Goal: Connect with others: Participate in discussion

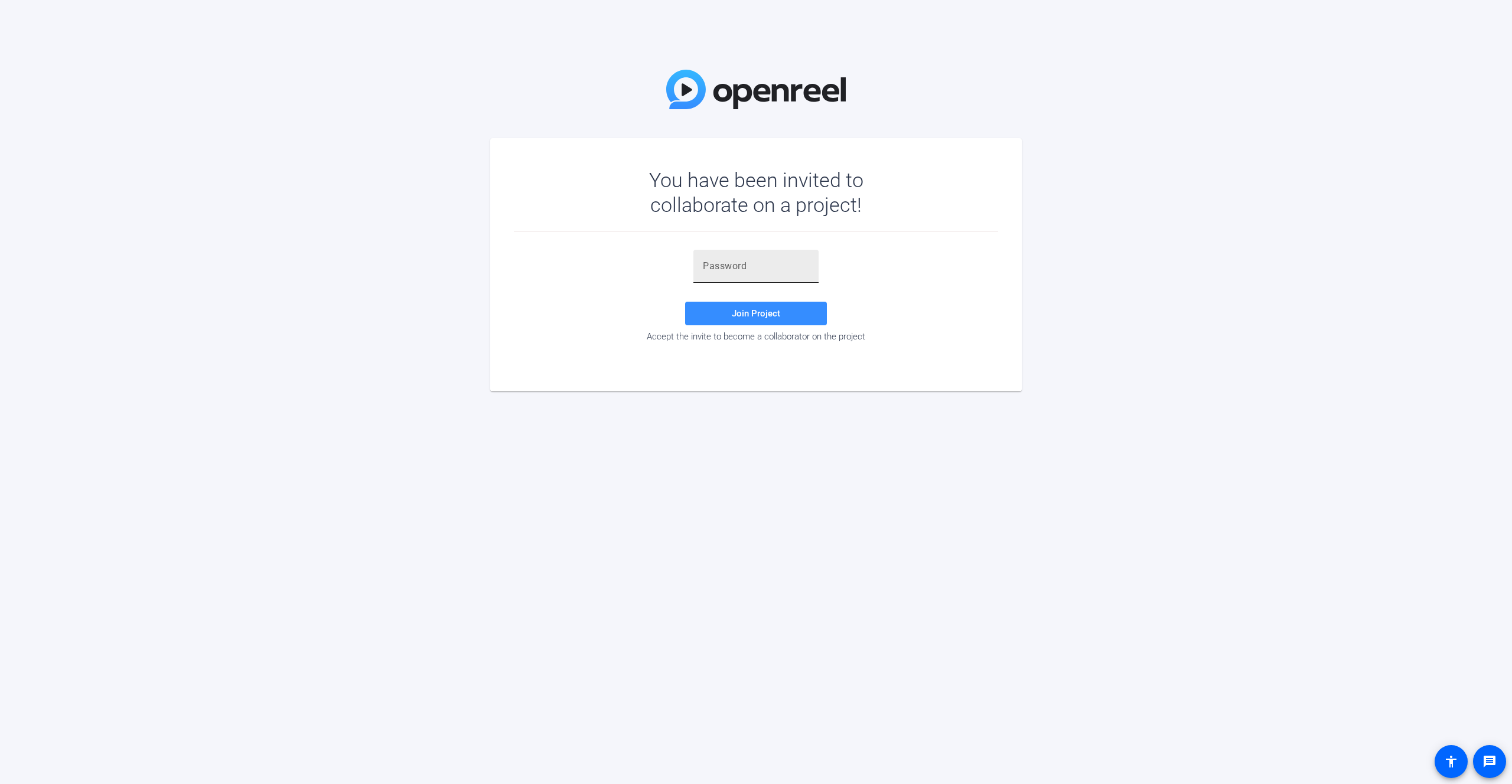
click at [803, 264] on input "text" at bounding box center [756, 266] width 106 height 14
paste input "0CWzmP"
type input "0CWzmP"
click at [758, 318] on span "Join Project" at bounding box center [756, 313] width 48 height 11
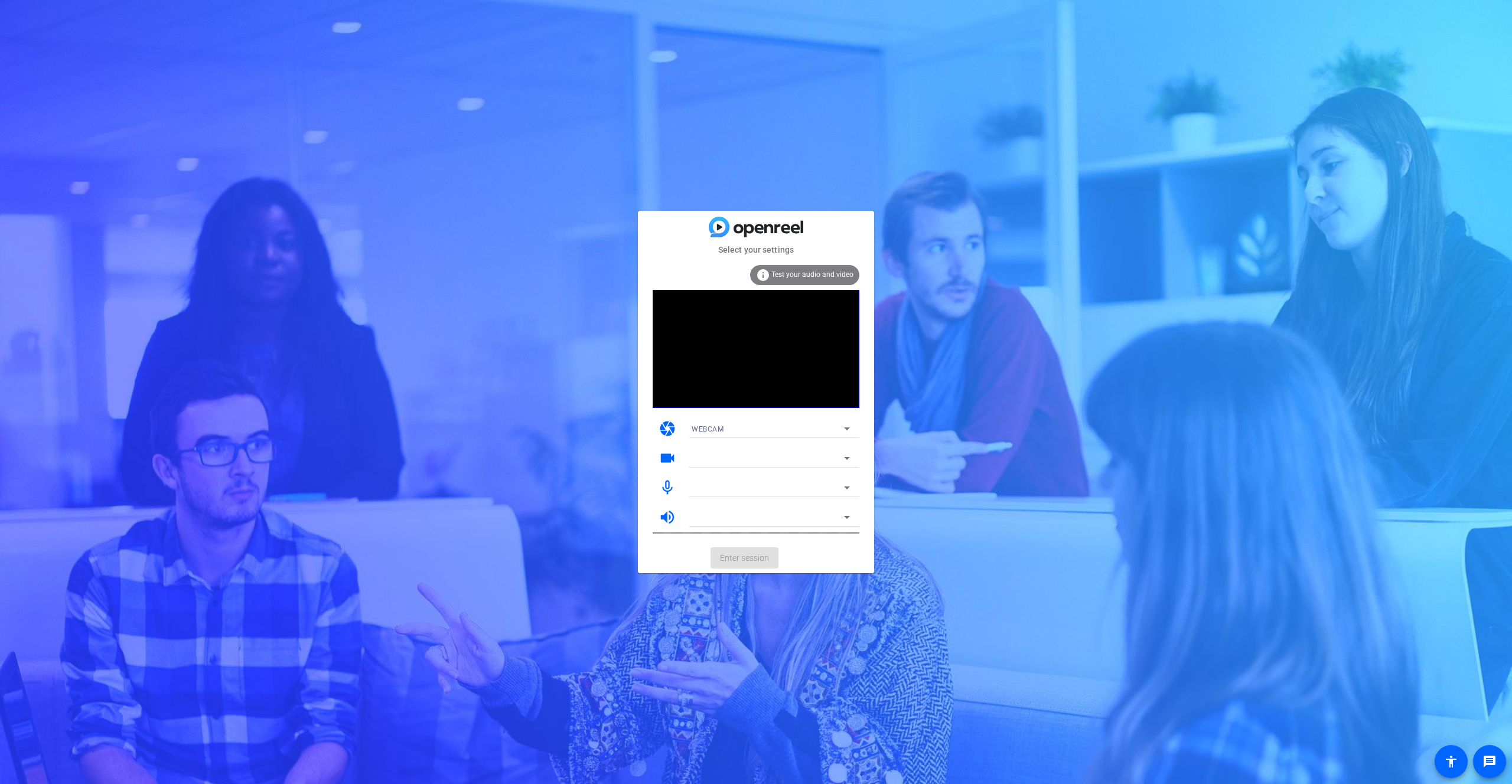
click at [750, 430] on div "WEBCAM" at bounding box center [767, 429] width 152 height 15
click at [750, 430] on div at bounding box center [756, 392] width 1512 height 784
click at [396, 299] on div "Select your settings info Test your audio and video camera WEBCAM videocam mic_…" at bounding box center [756, 392] width 1512 height 784
click at [791, 540] on mat-card-content "info Test your audio and video camera WEBCAM videocam mic_none volume_up" at bounding box center [756, 399] width 236 height 287
click at [748, 453] on div at bounding box center [767, 459] width 152 height 14
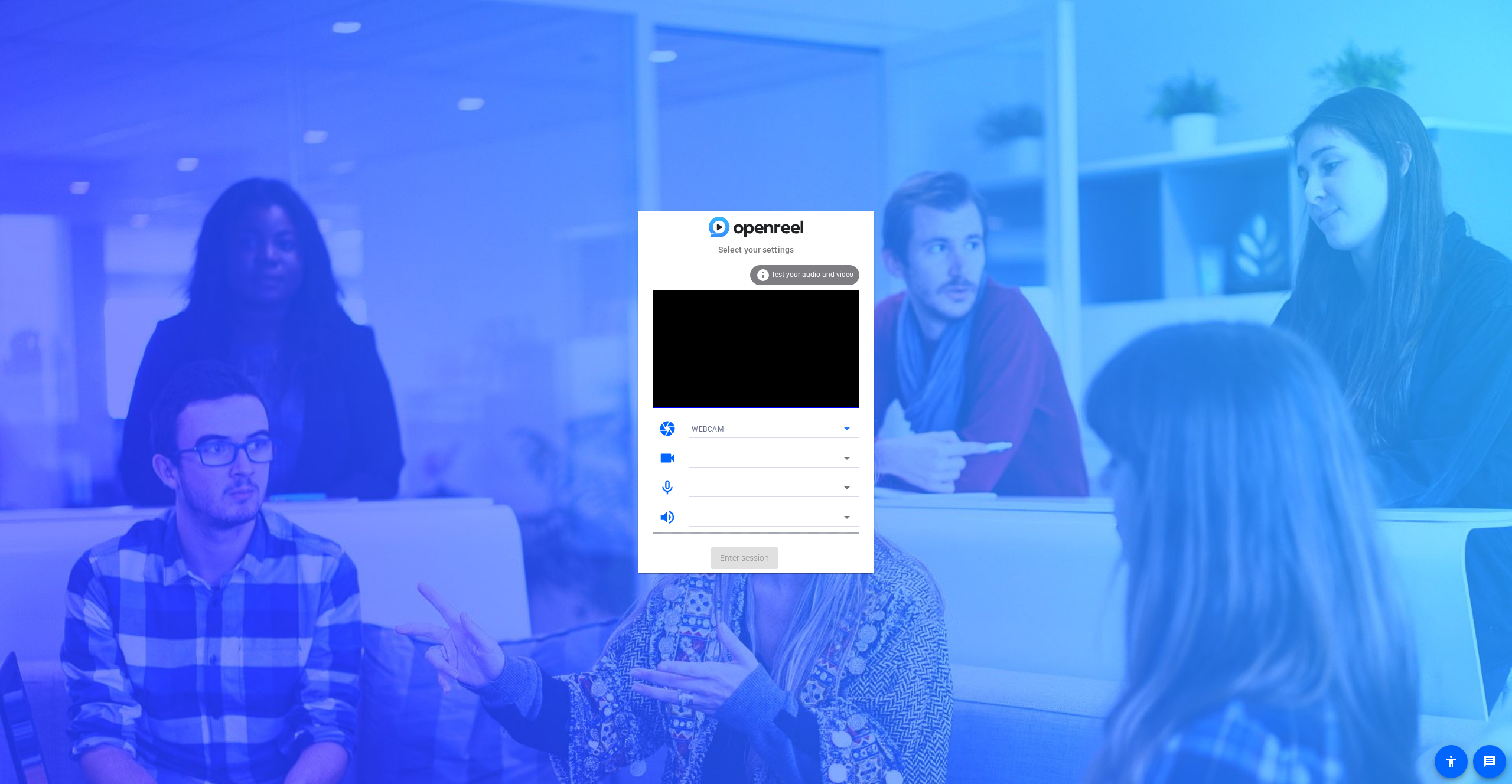
click at [769, 427] on div "WEBCAM" at bounding box center [767, 429] width 152 height 15
click at [744, 450] on mat-option "WEBCAM" at bounding box center [771, 452] width 177 height 19
click at [748, 555] on mat-card-actions "Enter session" at bounding box center [756, 558] width 236 height 30
click at [748, 558] on mat-card-actions "Enter session" at bounding box center [756, 558] width 236 height 30
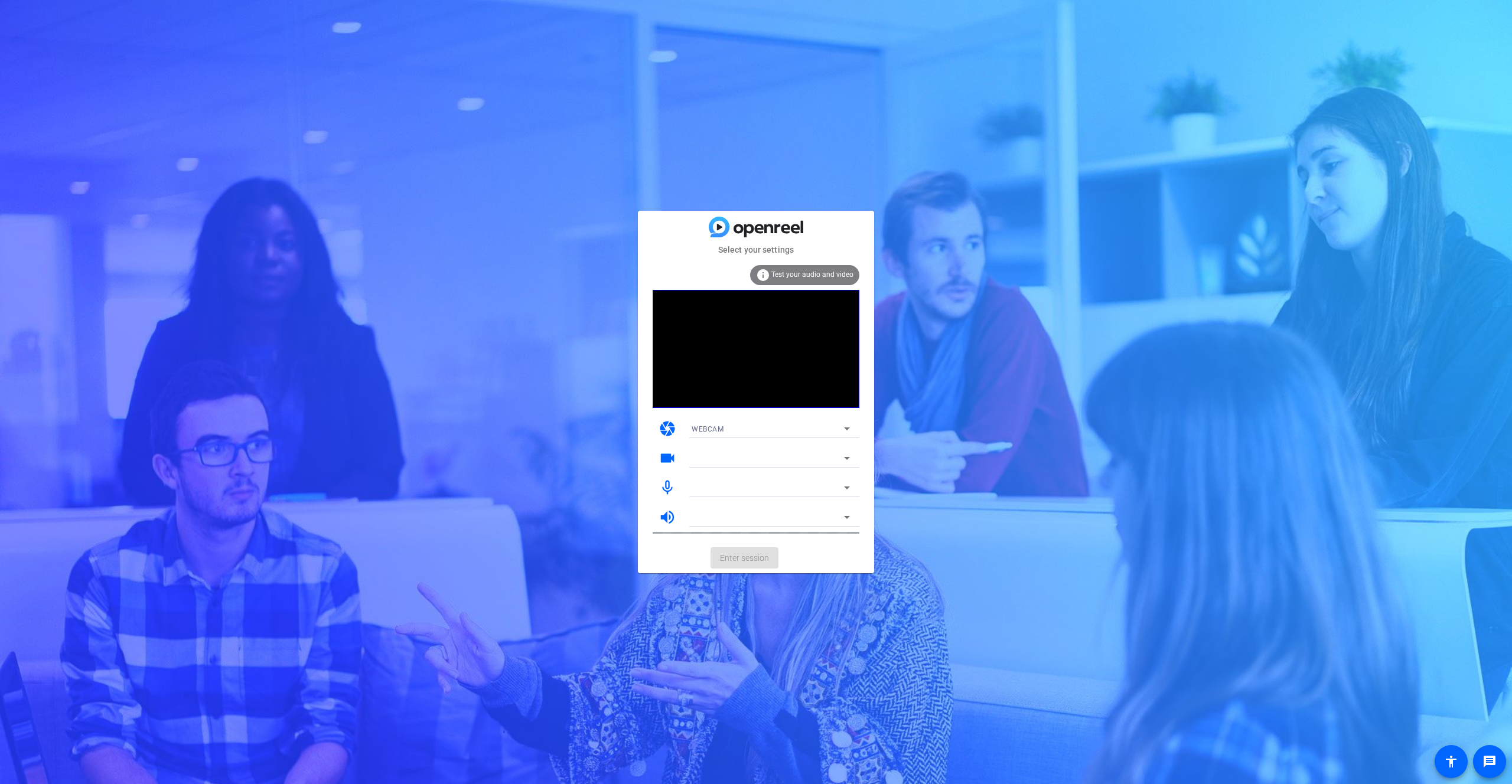
click at [820, 277] on span "Test your audio and video" at bounding box center [813, 275] width 82 height 8
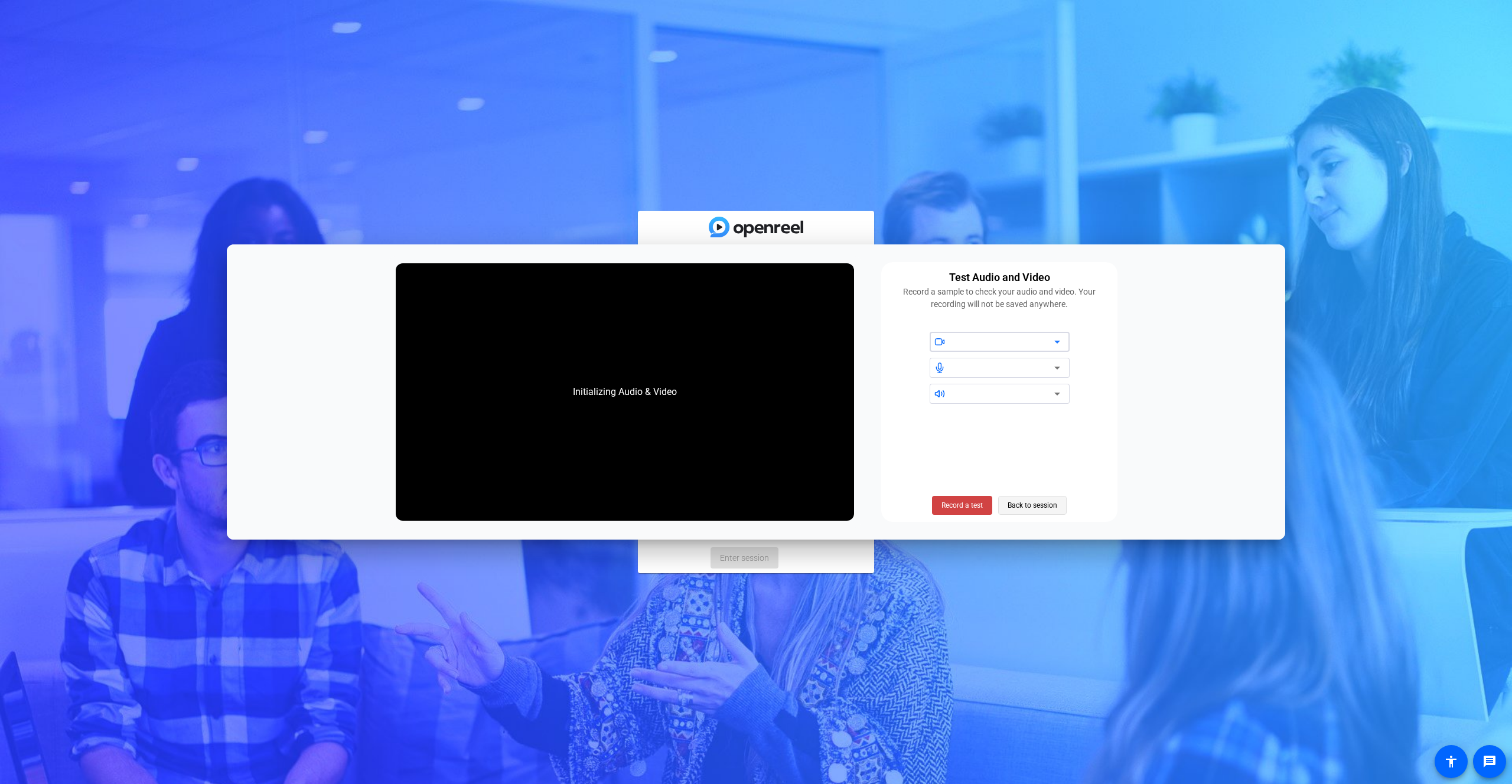
click at [1022, 507] on span "Back to session" at bounding box center [1033, 505] width 50 height 23
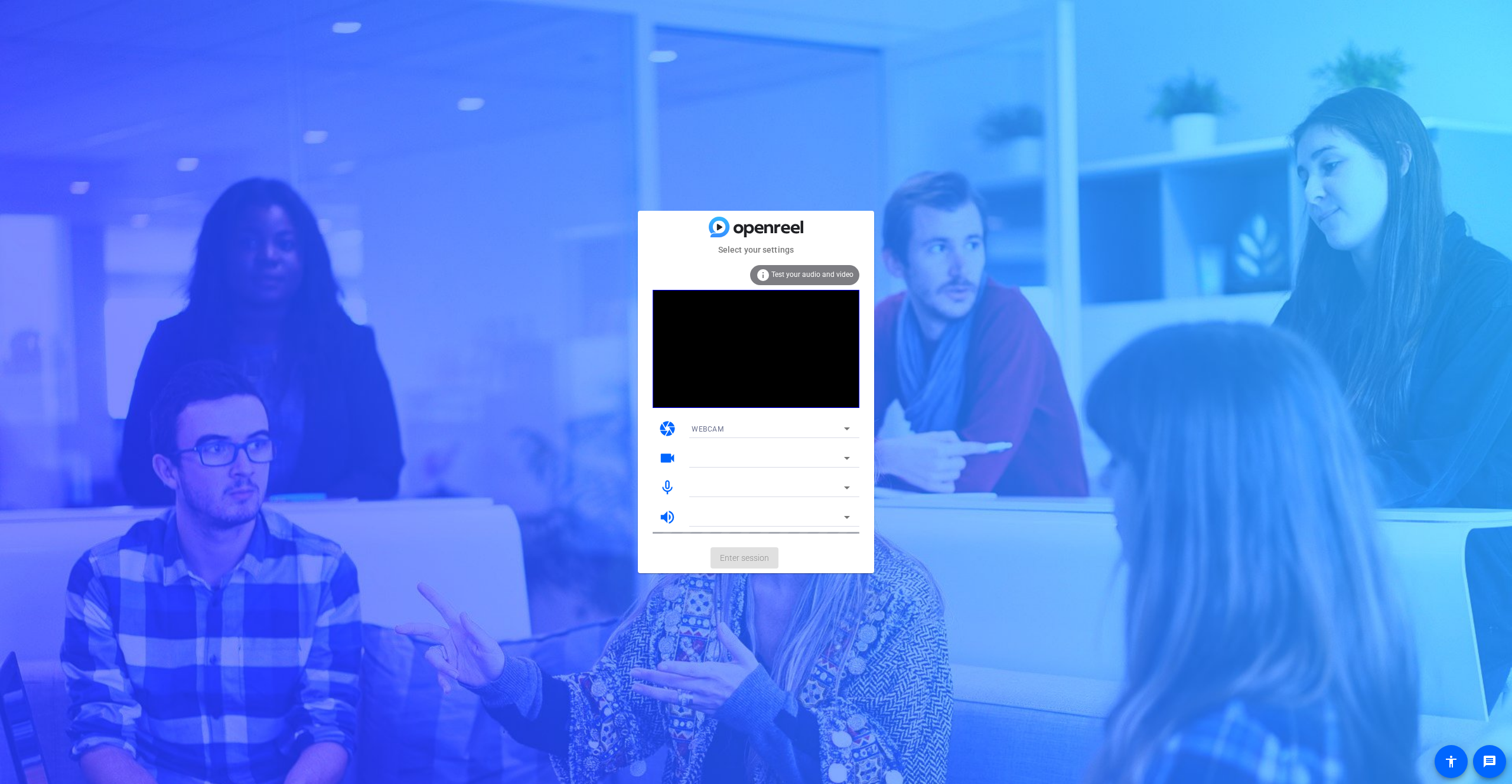
click at [704, 475] on div at bounding box center [771, 474] width 177 height 13
click at [742, 555] on span "Enter session" at bounding box center [744, 558] width 49 height 13
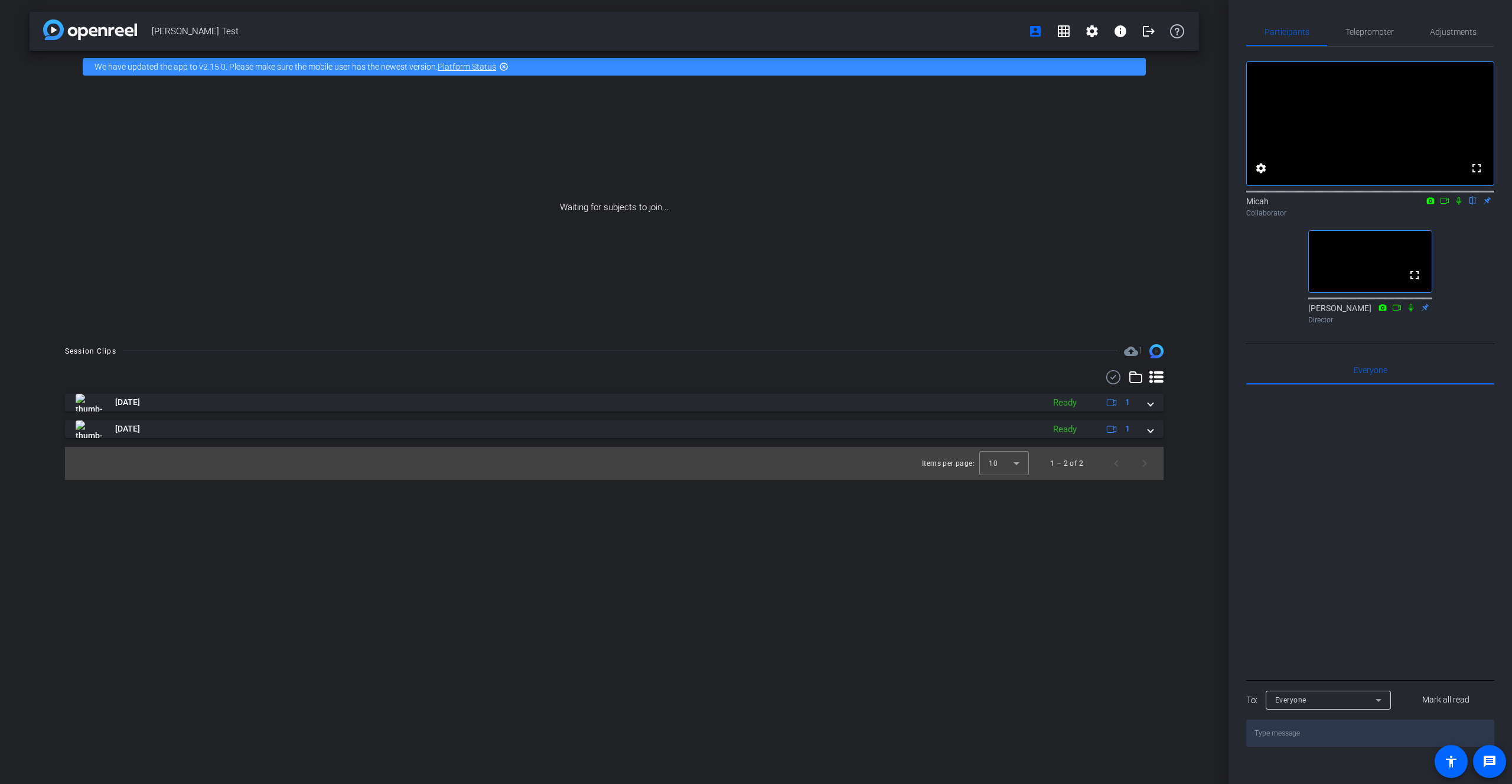
click at [1411, 311] on icon at bounding box center [1411, 307] width 5 height 8
click at [1410, 325] on div "Director" at bounding box center [1370, 320] width 124 height 11
click at [1412, 311] on icon at bounding box center [1411, 307] width 6 height 8
click at [1412, 312] on icon at bounding box center [1411, 308] width 9 height 8
click at [1410, 311] on icon at bounding box center [1411, 307] width 6 height 8
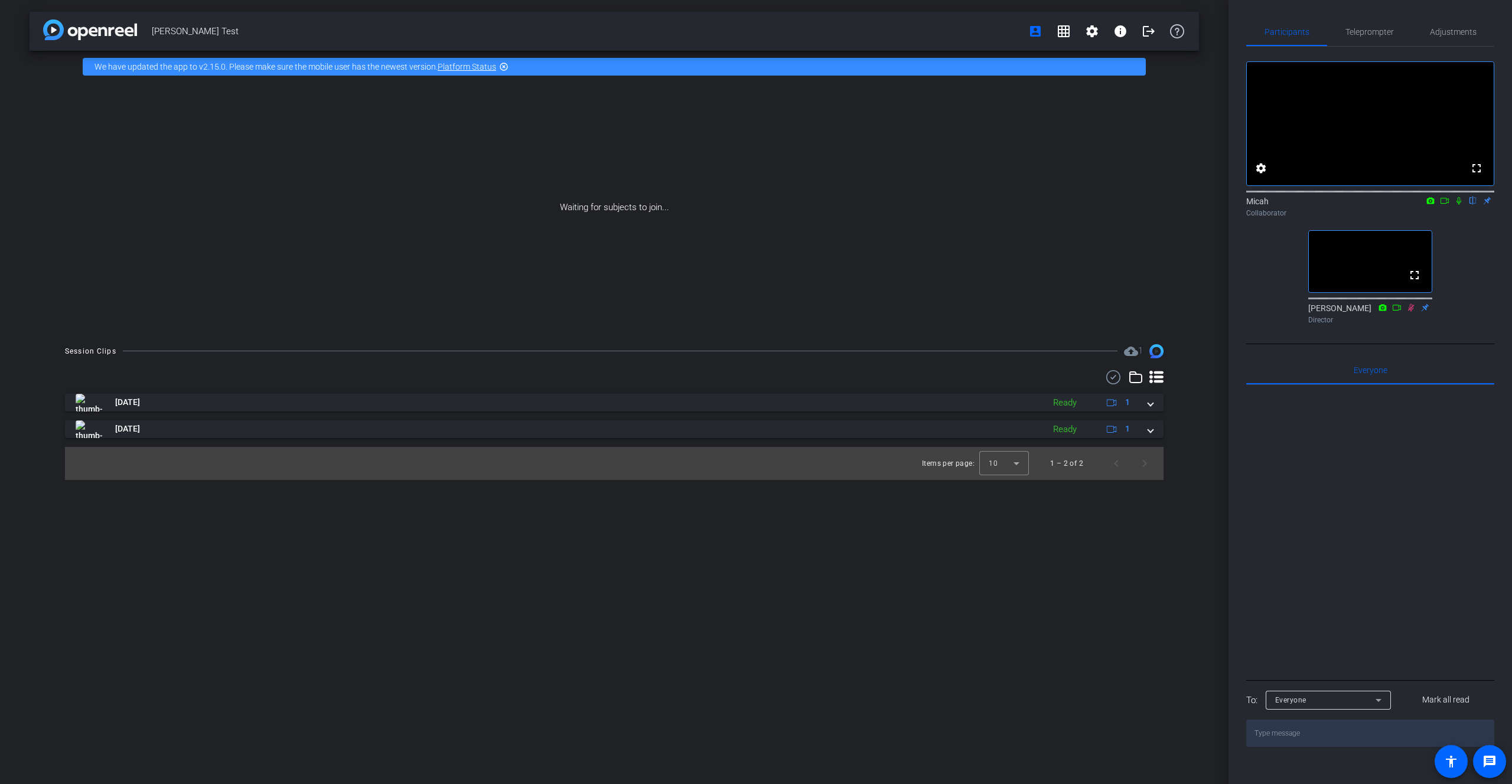
click at [1457, 205] on icon at bounding box center [1459, 201] width 5 height 8
click at [1409, 312] on icon at bounding box center [1411, 308] width 9 height 8
click at [1410, 311] on icon at bounding box center [1411, 307] width 6 height 8
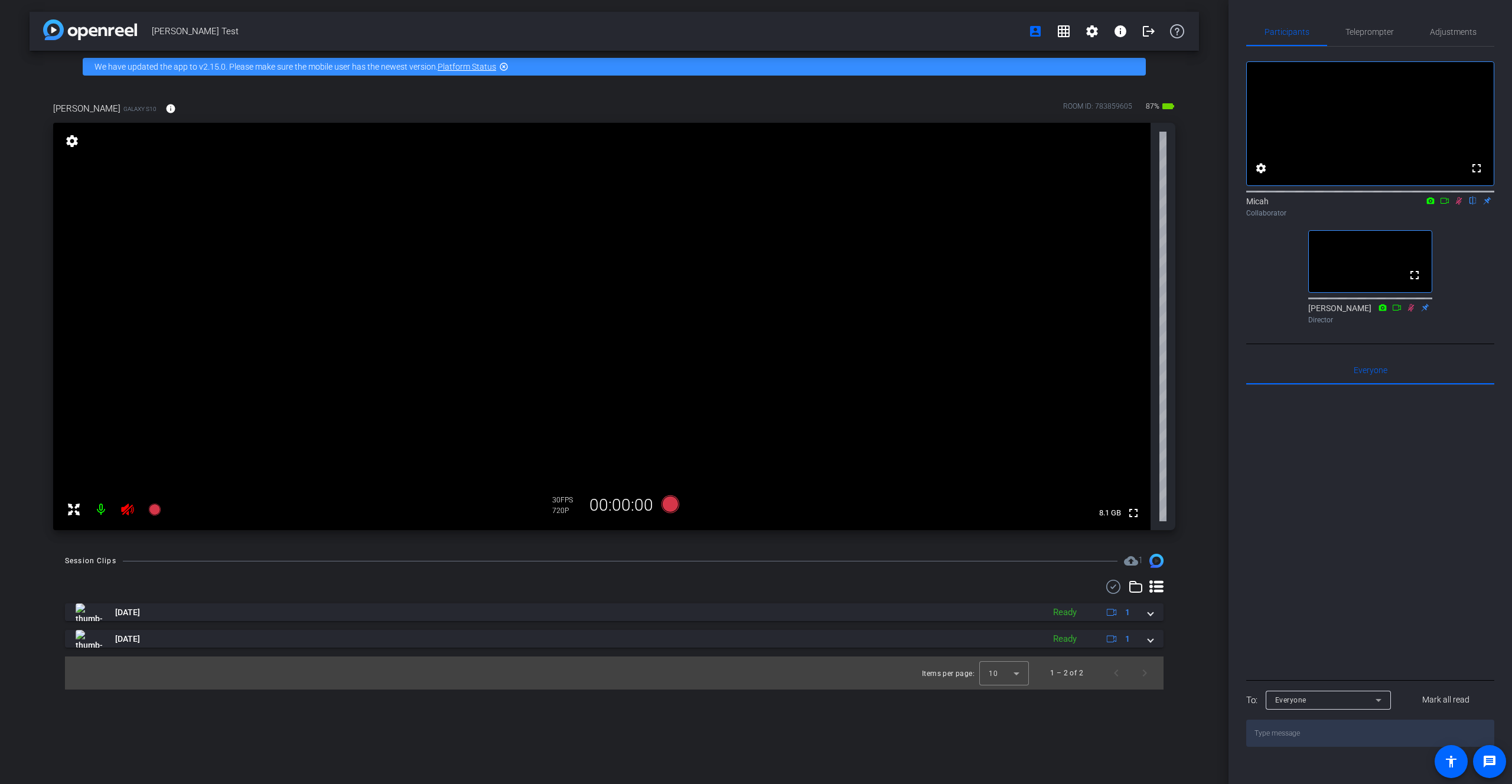
click at [1388, 530] on div at bounding box center [1370, 531] width 248 height 292
click at [1412, 311] on icon at bounding box center [1411, 307] width 6 height 8
click at [1411, 311] on icon at bounding box center [1411, 307] width 6 height 8
click at [1459, 205] on icon at bounding box center [1459, 201] width 6 height 8
click at [1459, 205] on icon at bounding box center [1459, 201] width 5 height 8
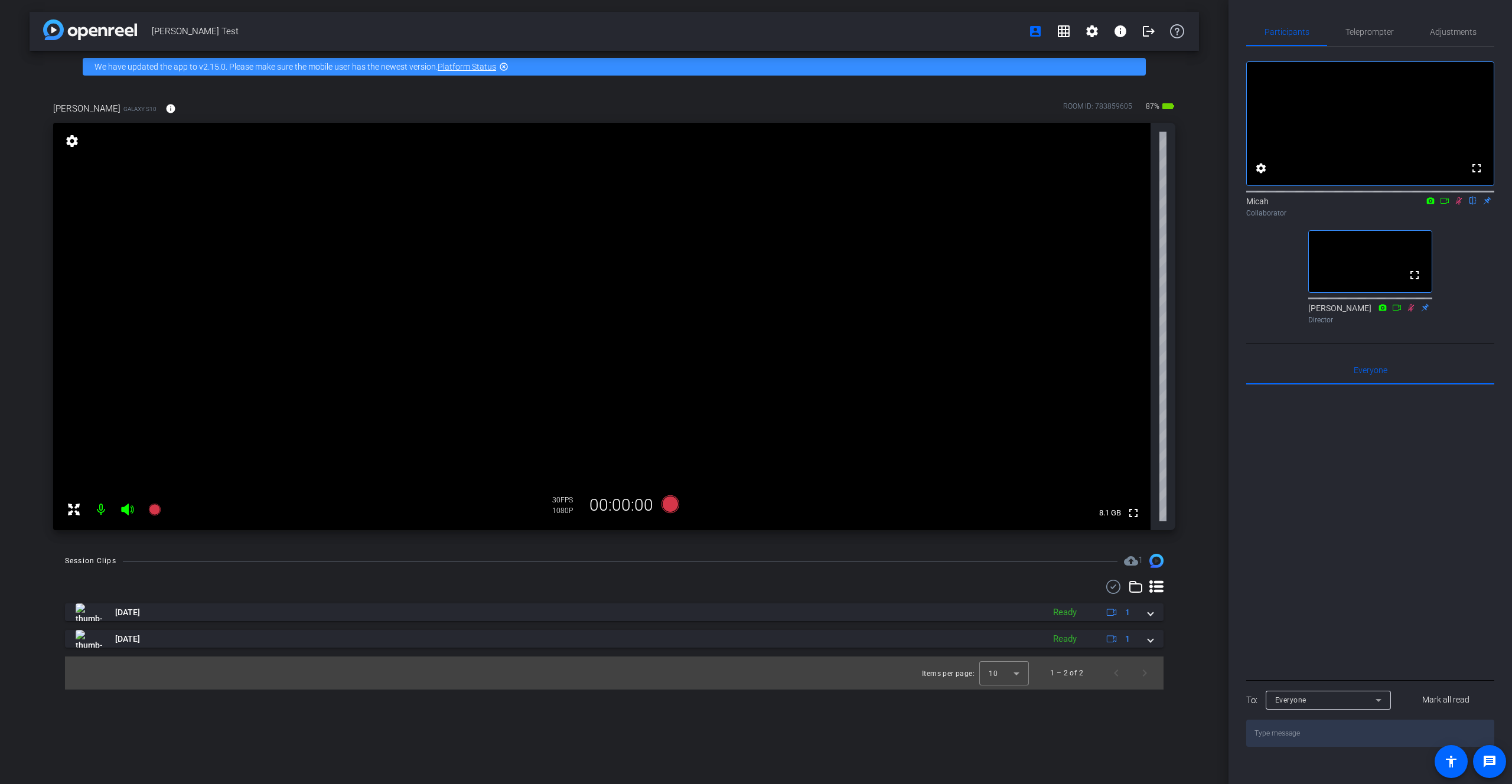
click at [1409, 311] on icon at bounding box center [1411, 307] width 6 height 8
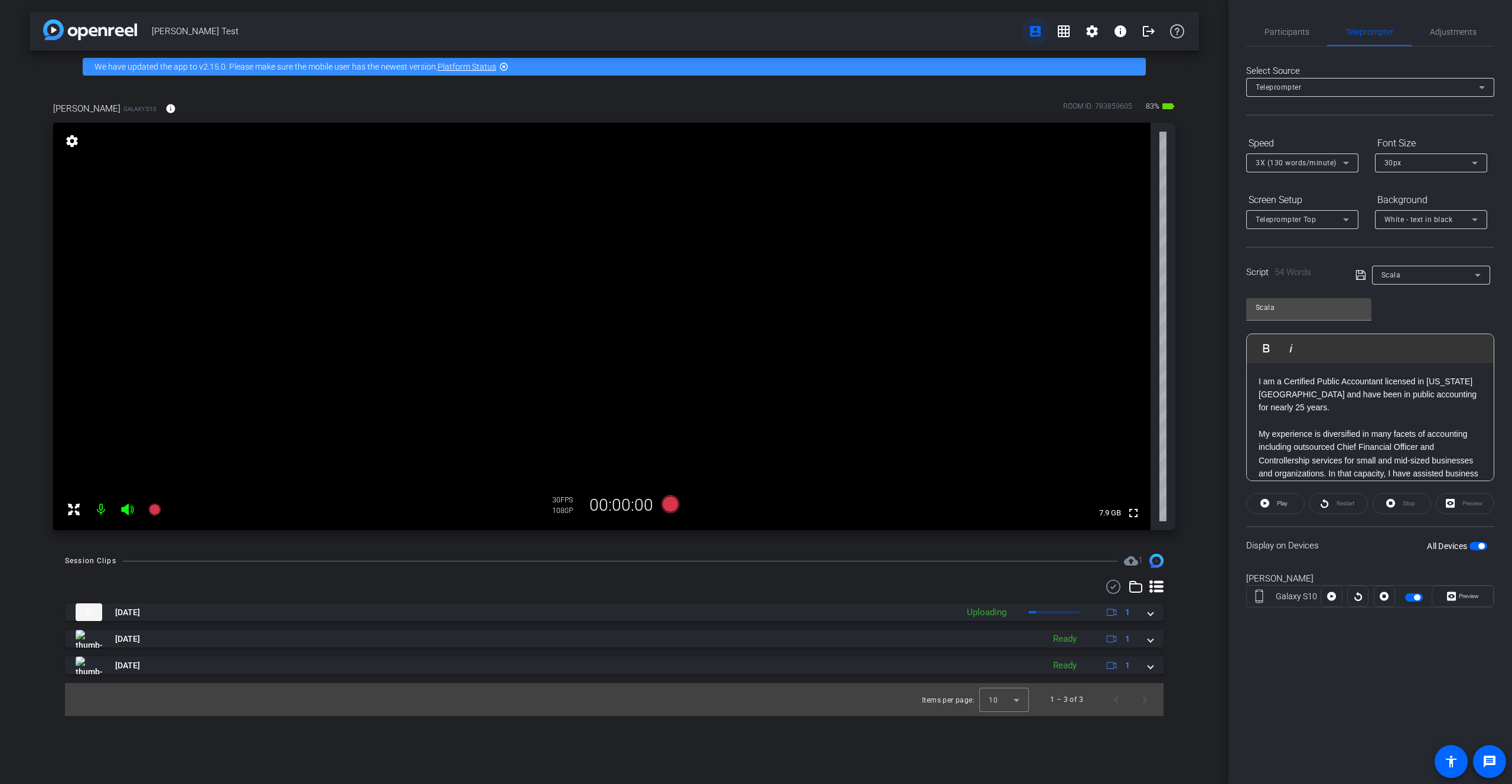
click at [1032, 30] on mat-icon "account_box" at bounding box center [1036, 31] width 14 height 14
click at [1068, 30] on mat-icon "grid_on" at bounding box center [1064, 31] width 14 height 14
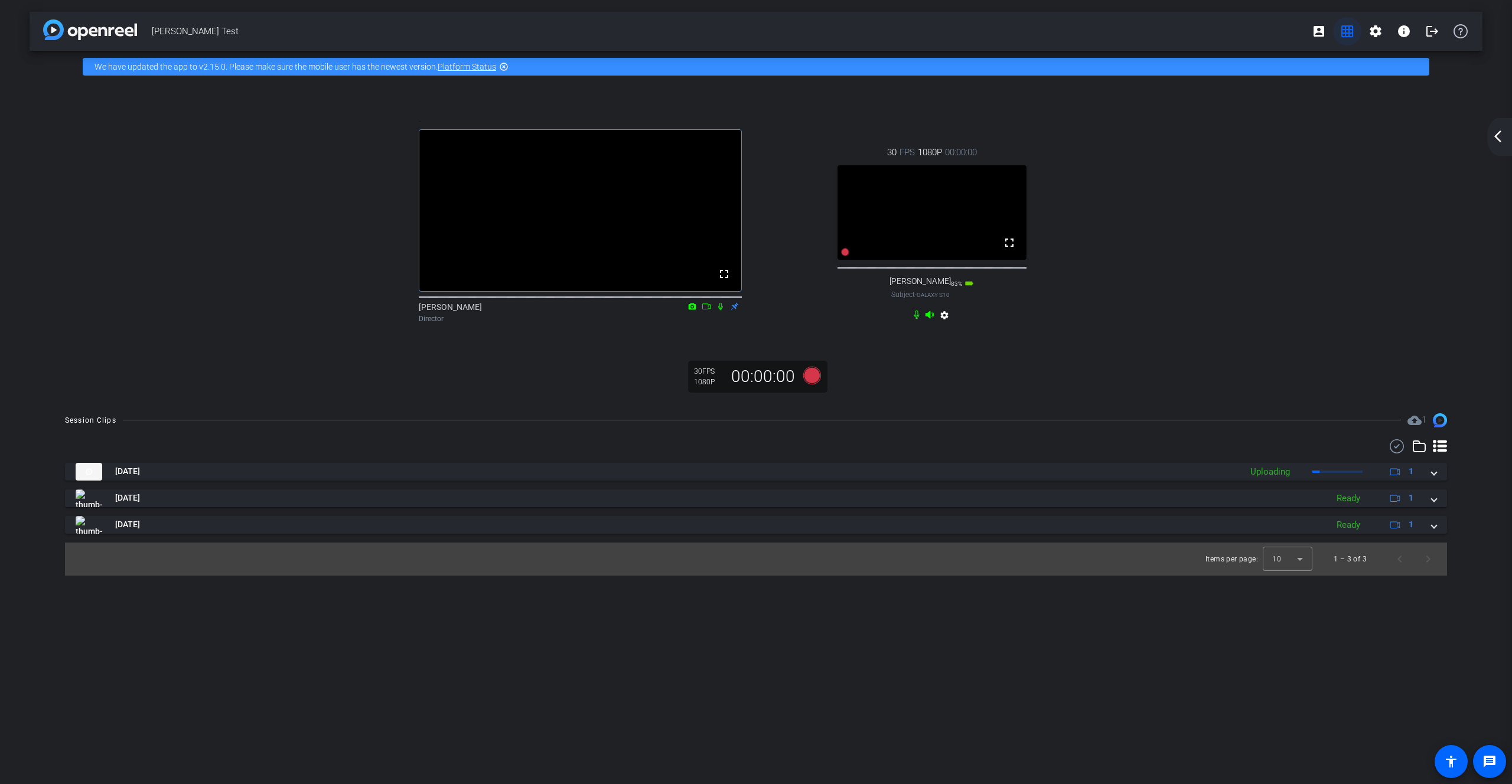
click at [1348, 28] on mat-icon "grid_on" at bounding box center [1347, 31] width 14 height 14
click at [1326, 33] on span at bounding box center [1319, 31] width 28 height 28
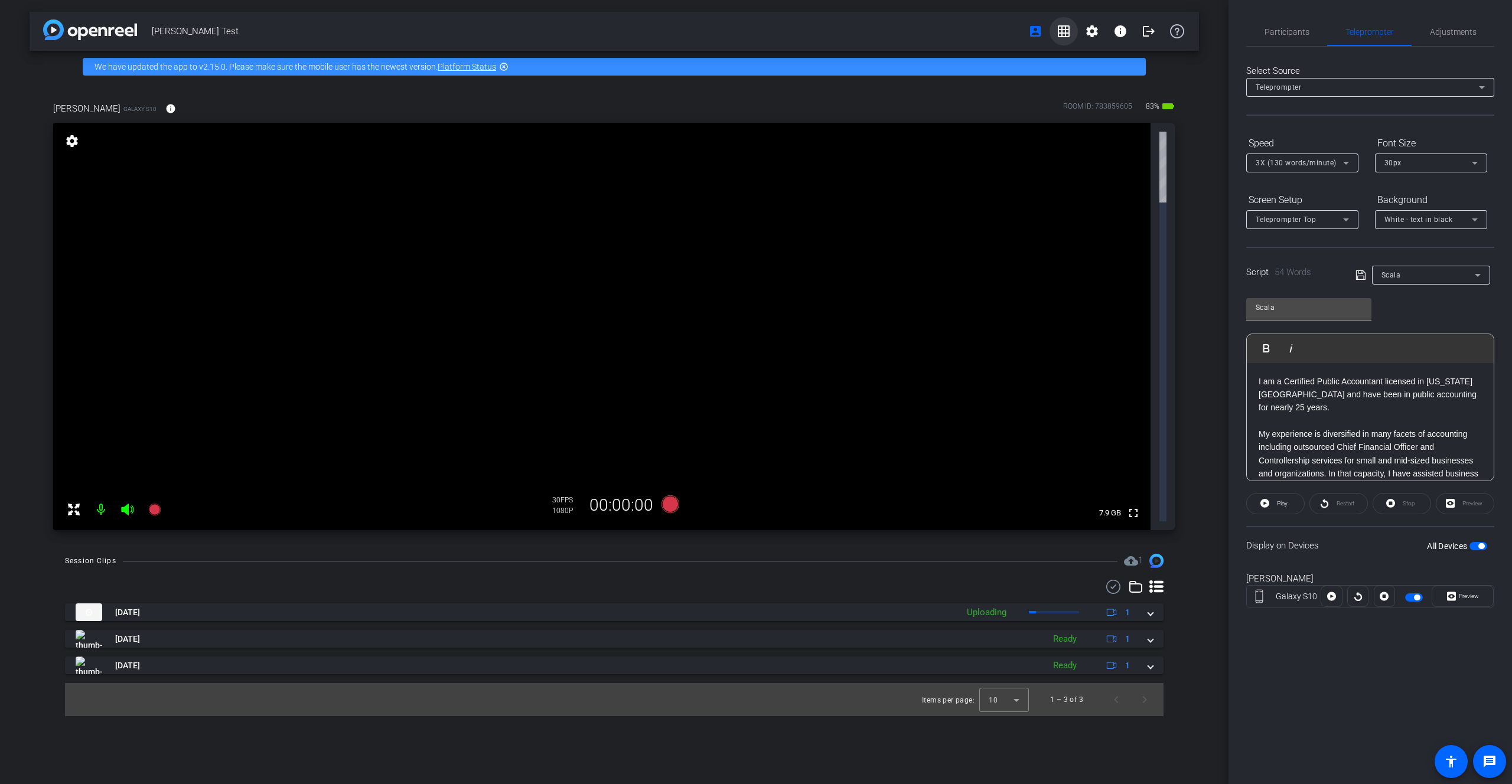
click at [1064, 38] on mat-icon "grid_on" at bounding box center [1064, 31] width 14 height 14
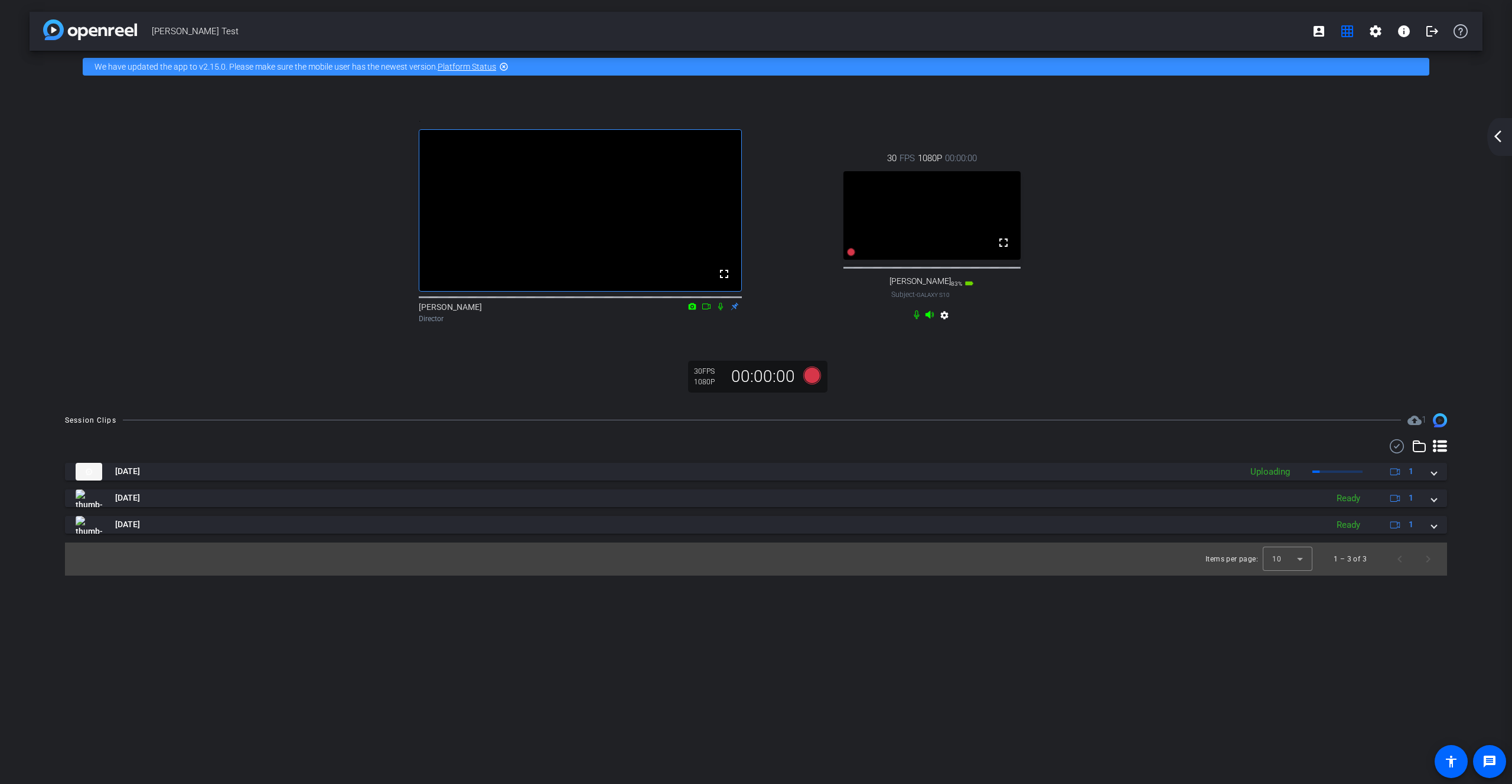
click at [927, 287] on span "[PERSON_NAME]" at bounding box center [920, 282] width 62 height 10
click at [945, 260] on video at bounding box center [932, 215] width 177 height 88
click at [312, 277] on div ". fullscreen [PERSON_NAME] Director 30 FPS 1080P 00:00:00 fullscreen [PERSON_NA…" at bounding box center [756, 219] width 1406 height 250
click at [93, 21] on img at bounding box center [90, 30] width 94 height 21
click at [57, 30] on img at bounding box center [90, 30] width 94 height 21
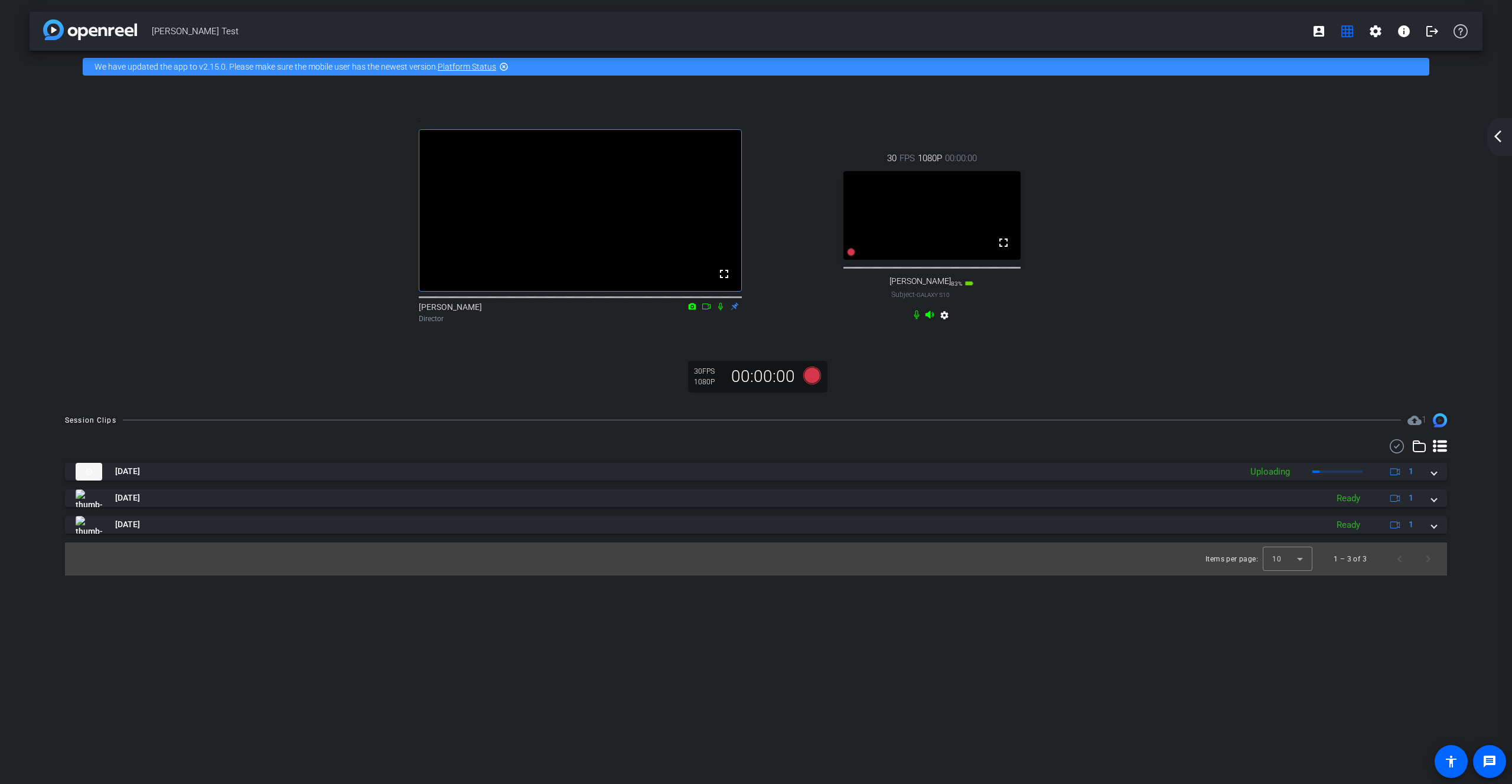
click at [177, 27] on span "[PERSON_NAME] Test" at bounding box center [728, 31] width 1153 height 23
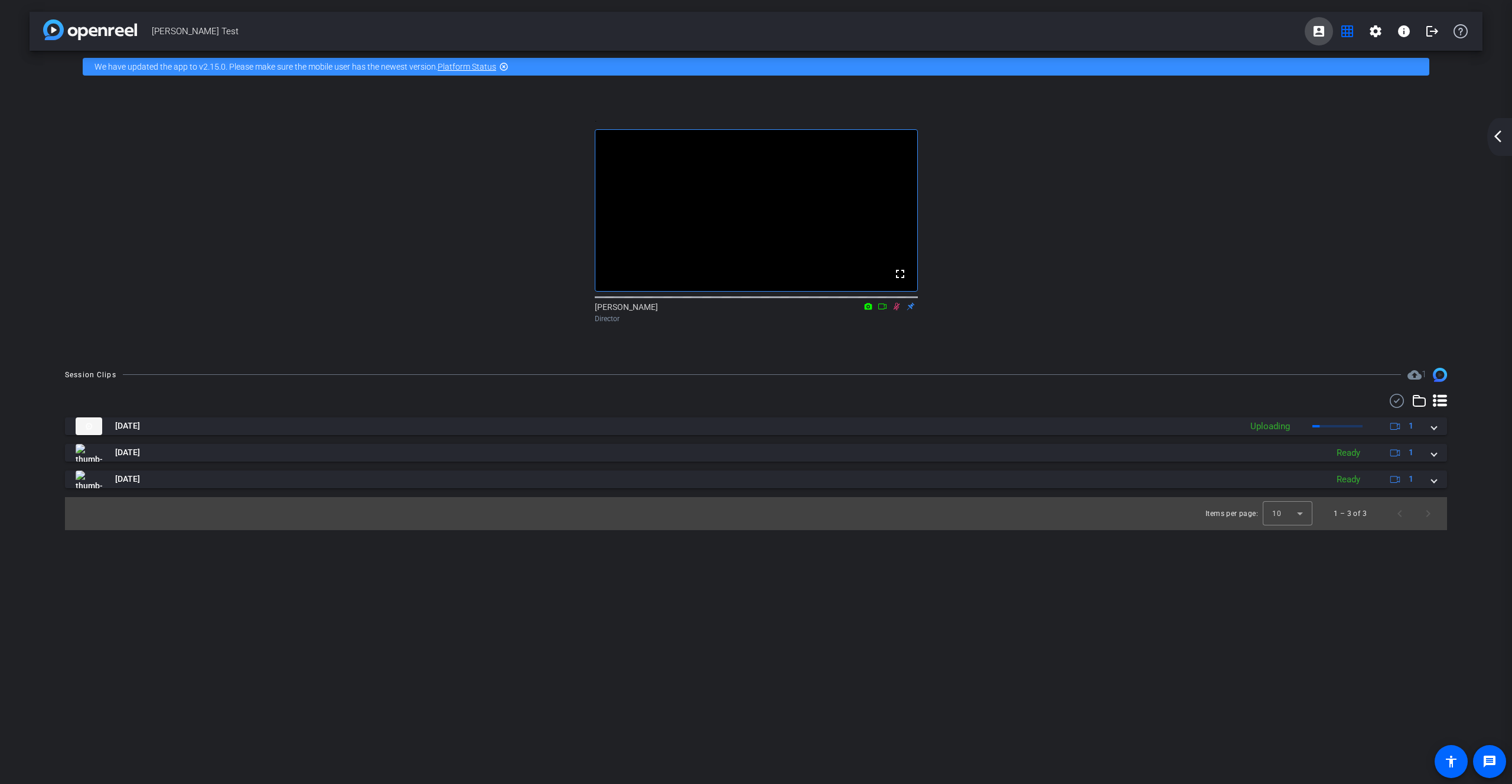
click at [1322, 30] on mat-icon "account_box" at bounding box center [1319, 31] width 14 height 14
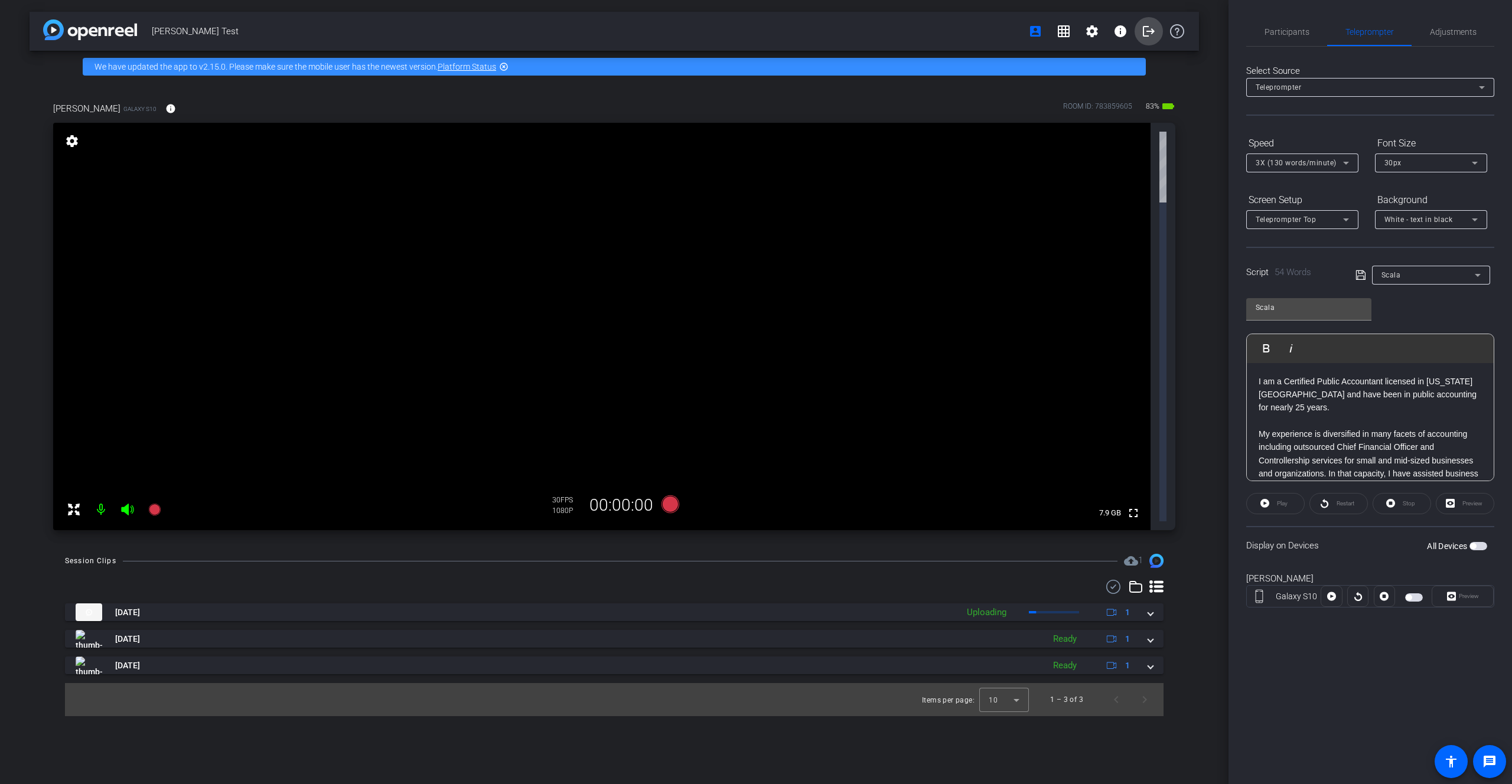
click at [1144, 33] on mat-icon "logout" at bounding box center [1149, 31] width 14 height 14
click at [1063, 35] on mat-icon "grid_on" at bounding box center [1064, 31] width 14 height 14
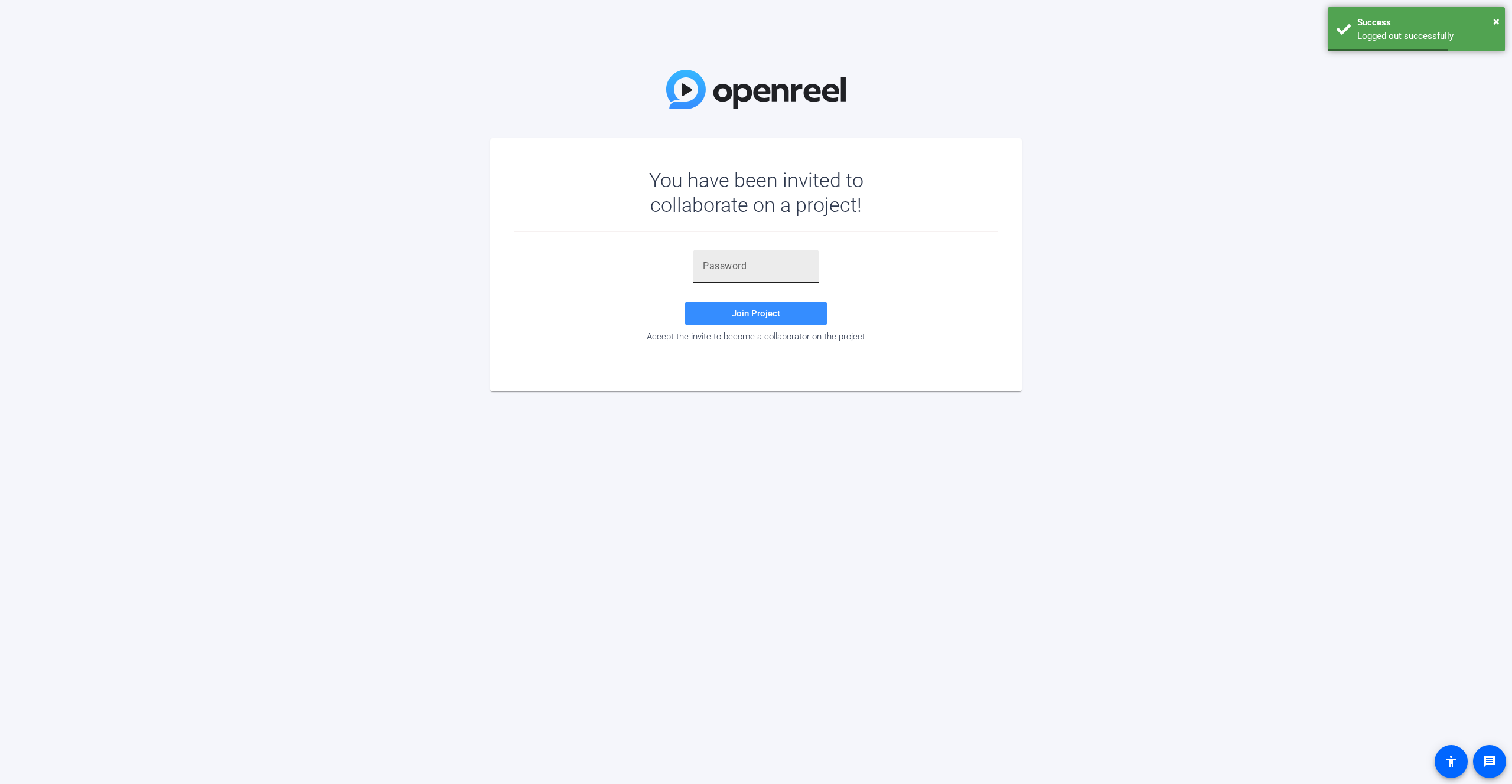
click at [789, 269] on input "text" at bounding box center [756, 266] width 106 height 14
type input "0CWzmP"
click at [766, 325] on span at bounding box center [756, 313] width 142 height 28
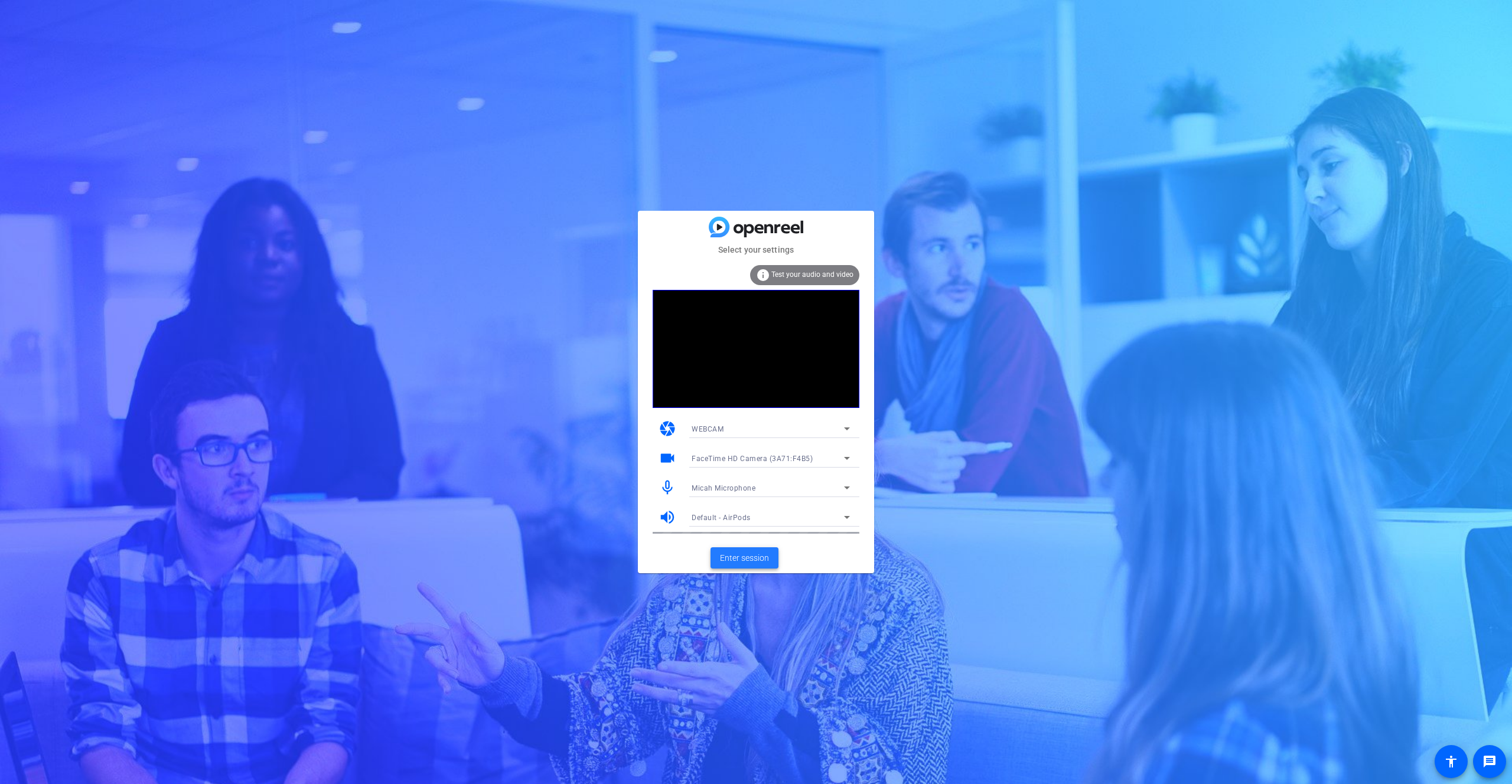
click at [751, 557] on span "Enter session" at bounding box center [744, 558] width 49 height 13
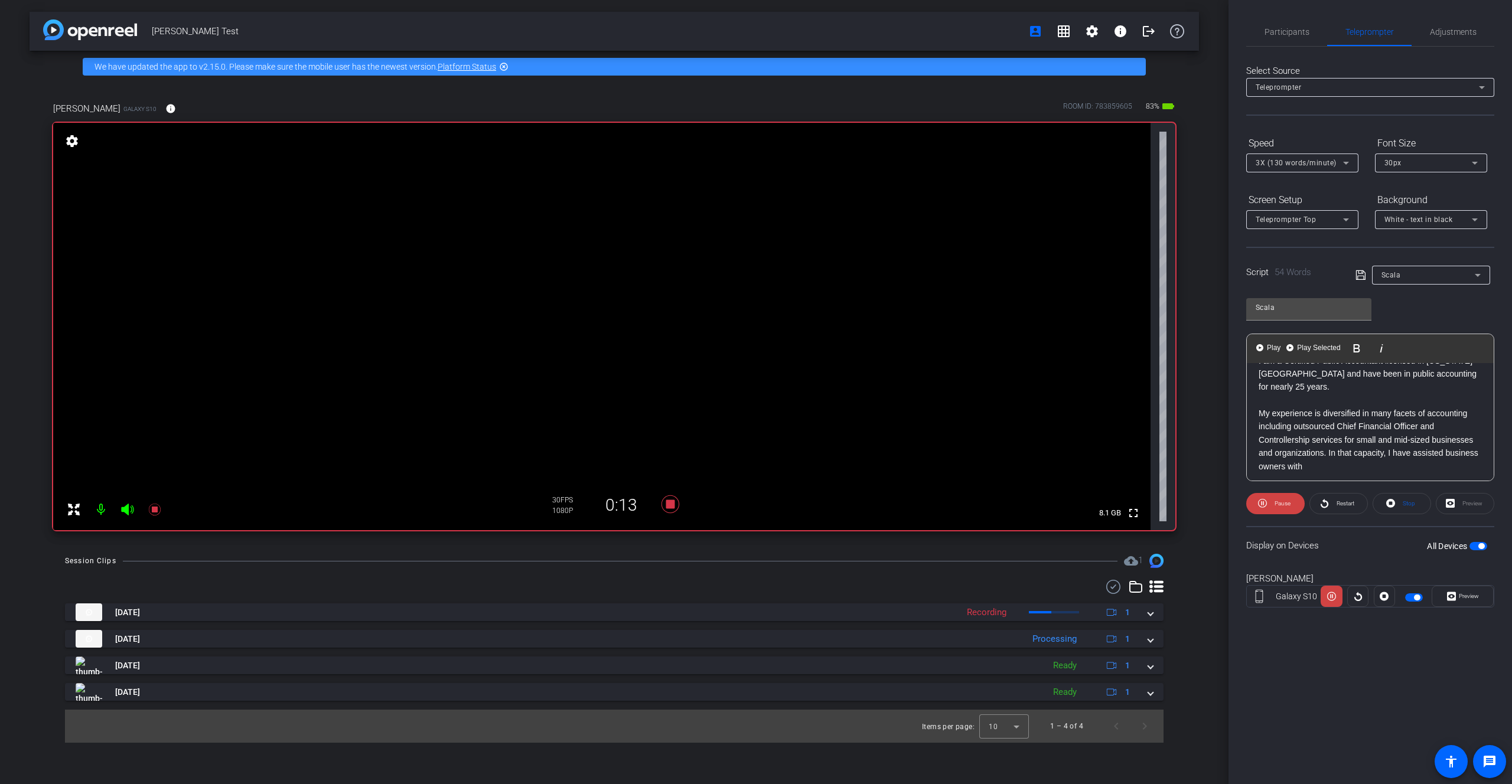
scroll to position [24, 0]
click at [1279, 35] on span "Participants" at bounding box center [1287, 32] width 45 height 8
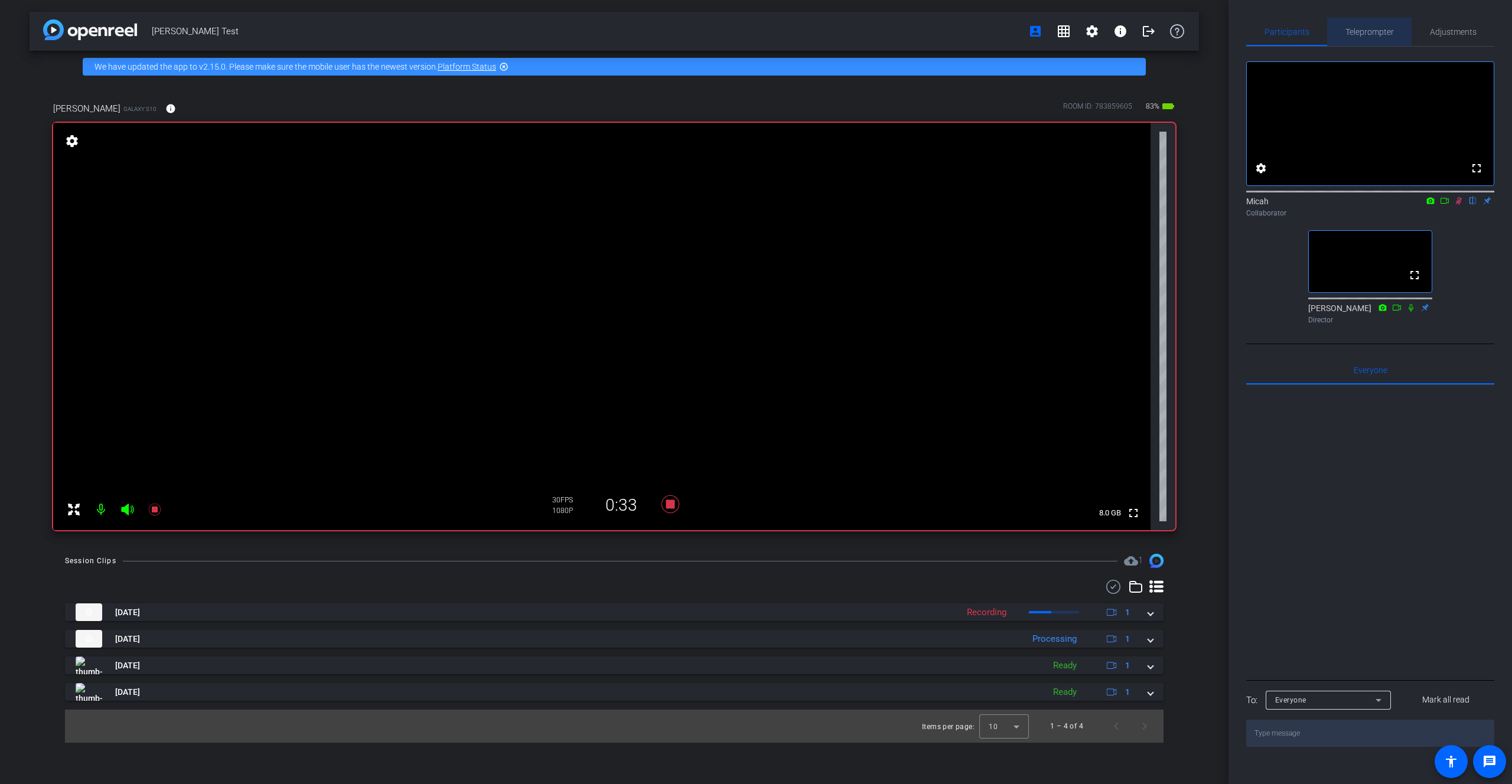
click at [1354, 31] on span "Teleprompter" at bounding box center [1370, 32] width 48 height 8
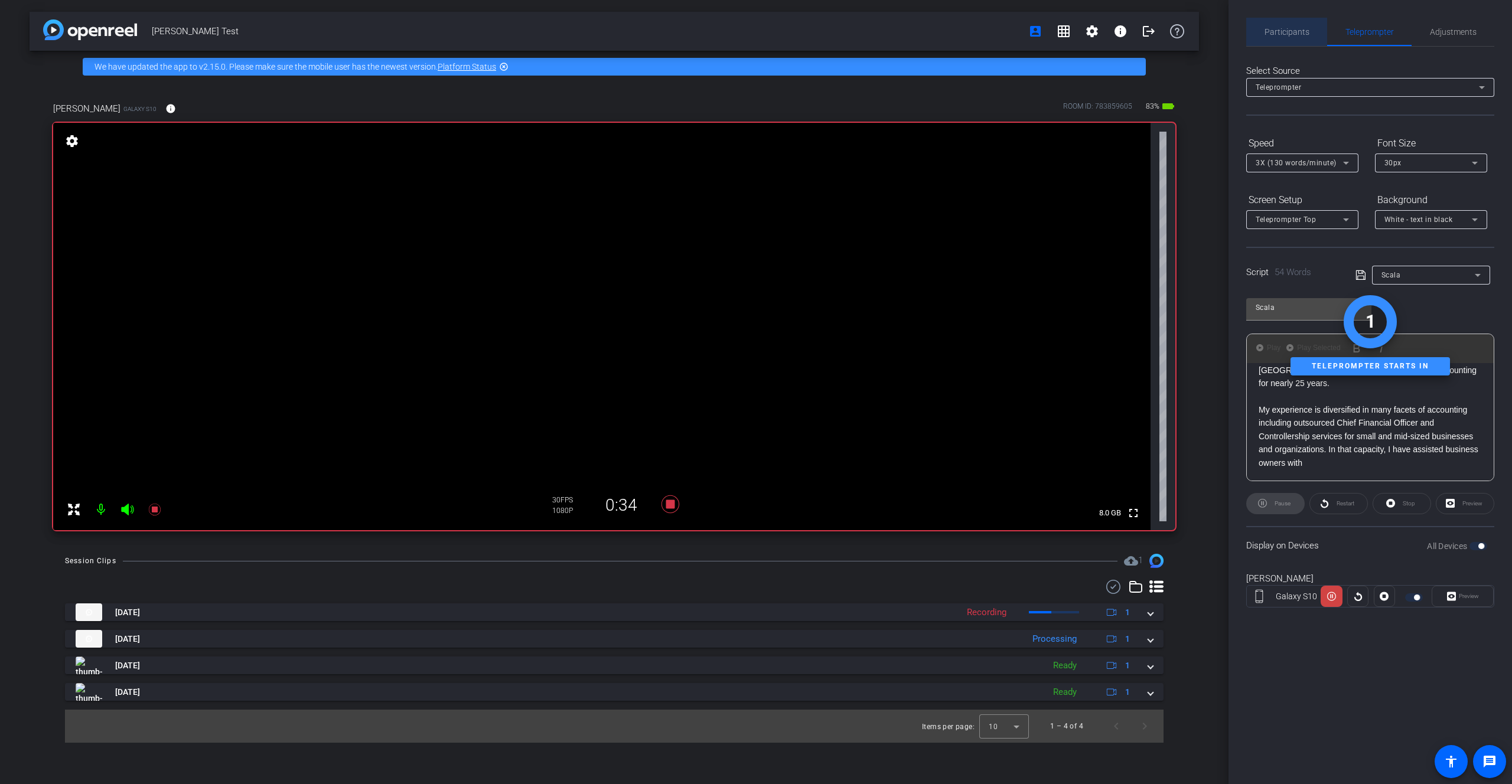
click at [1293, 33] on span "Participants" at bounding box center [1287, 32] width 45 height 8
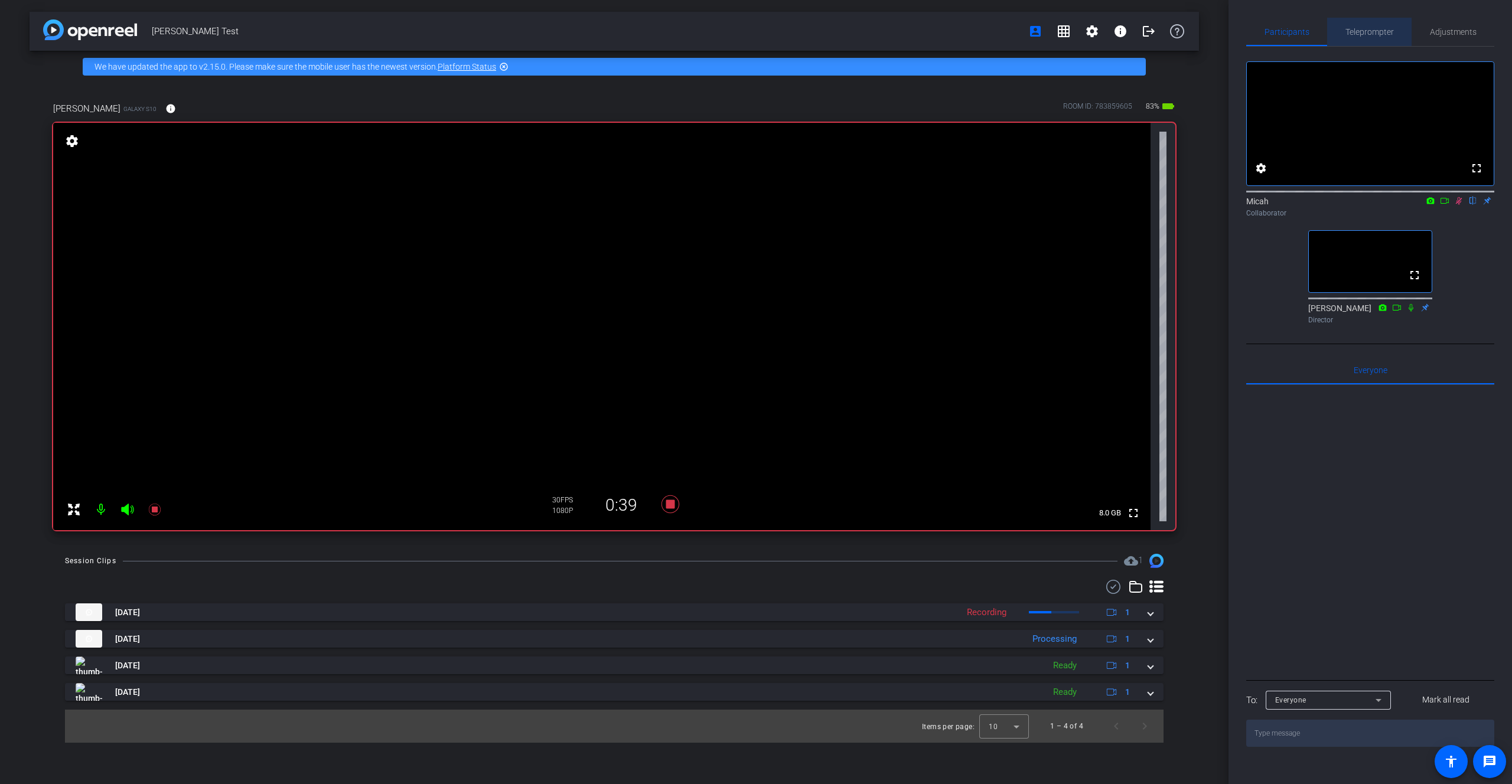
click at [1348, 33] on span "Teleprompter" at bounding box center [1370, 32] width 48 height 8
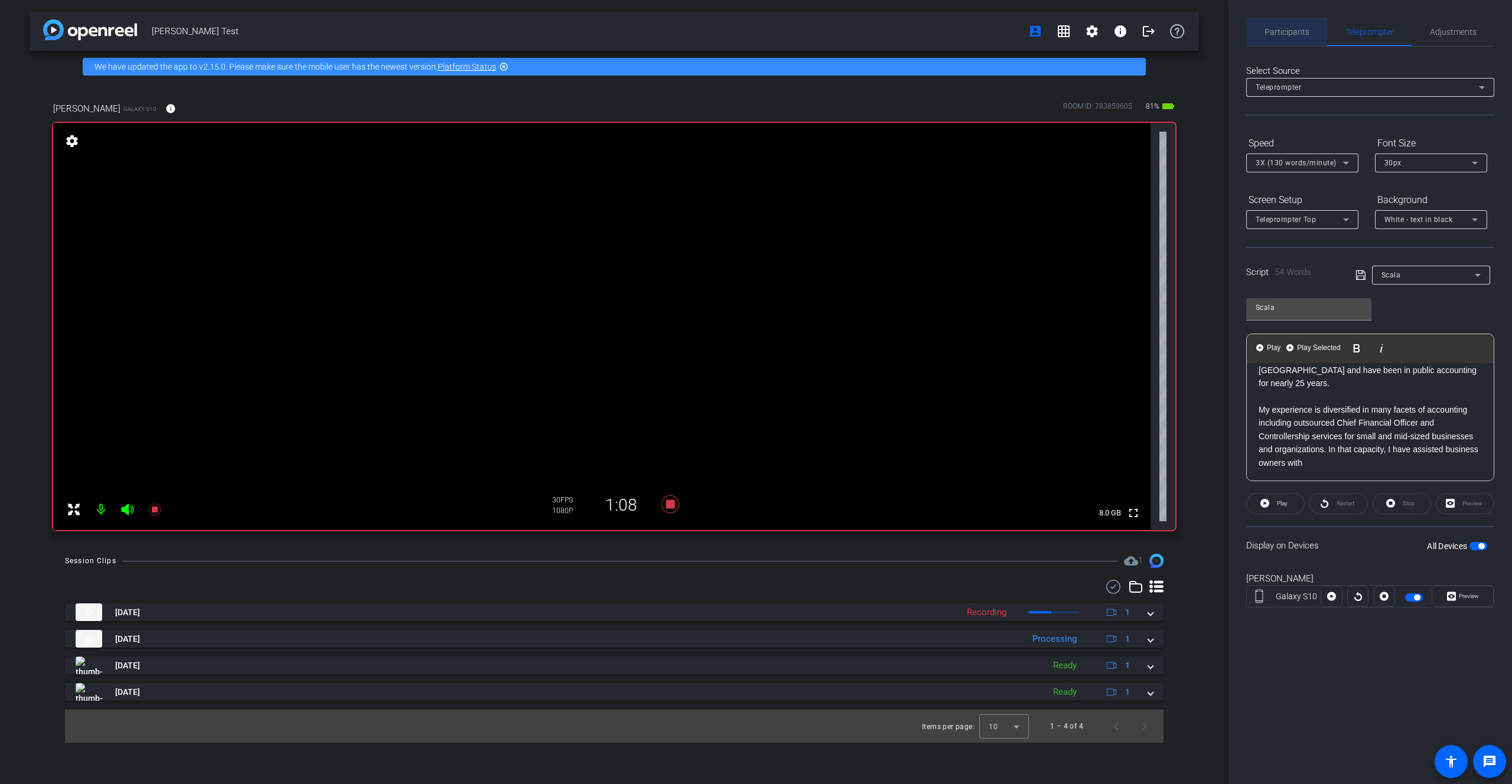
click at [1293, 40] on span "Participants" at bounding box center [1287, 32] width 45 height 28
